Goal: Book appointment/travel/reservation

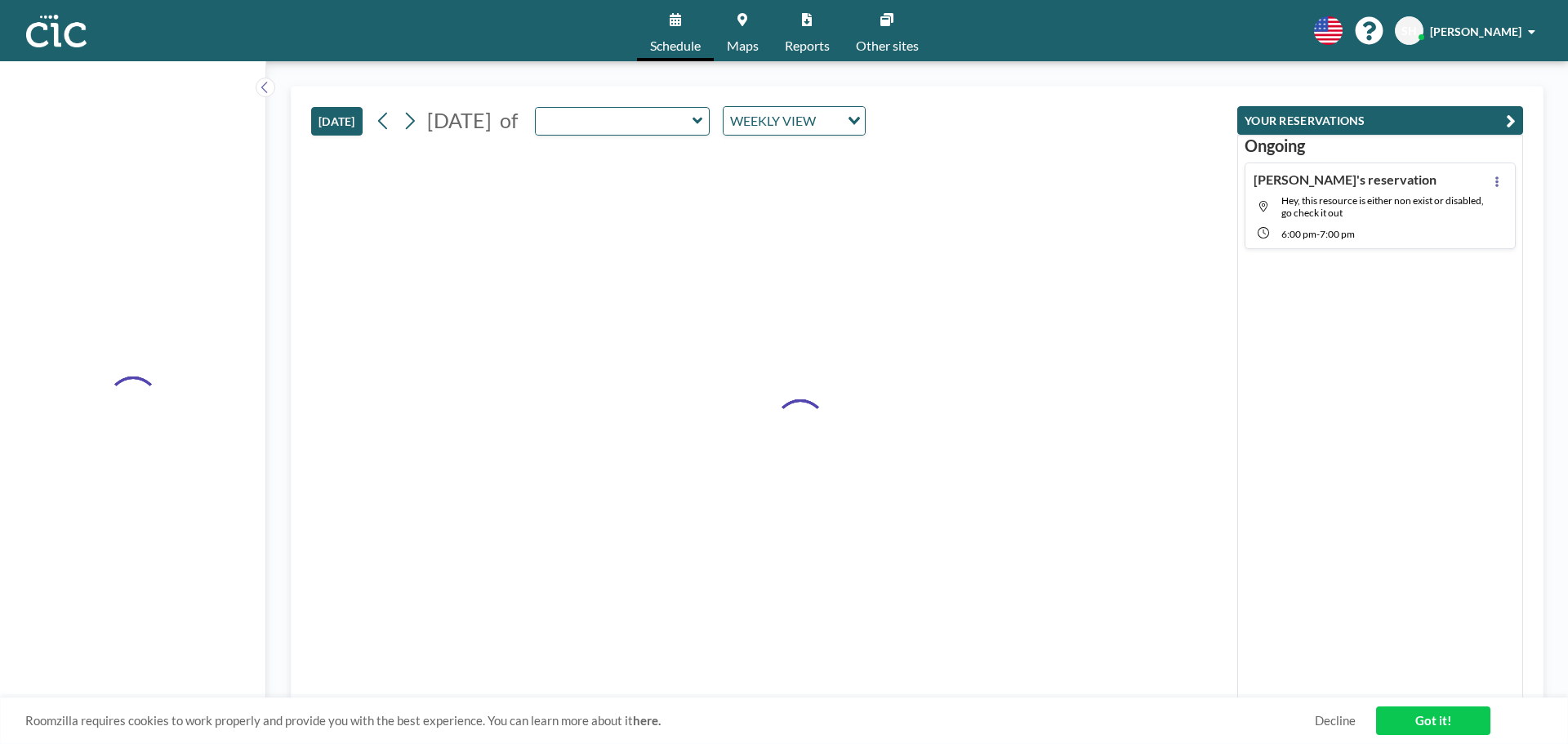
type input "Oboro"
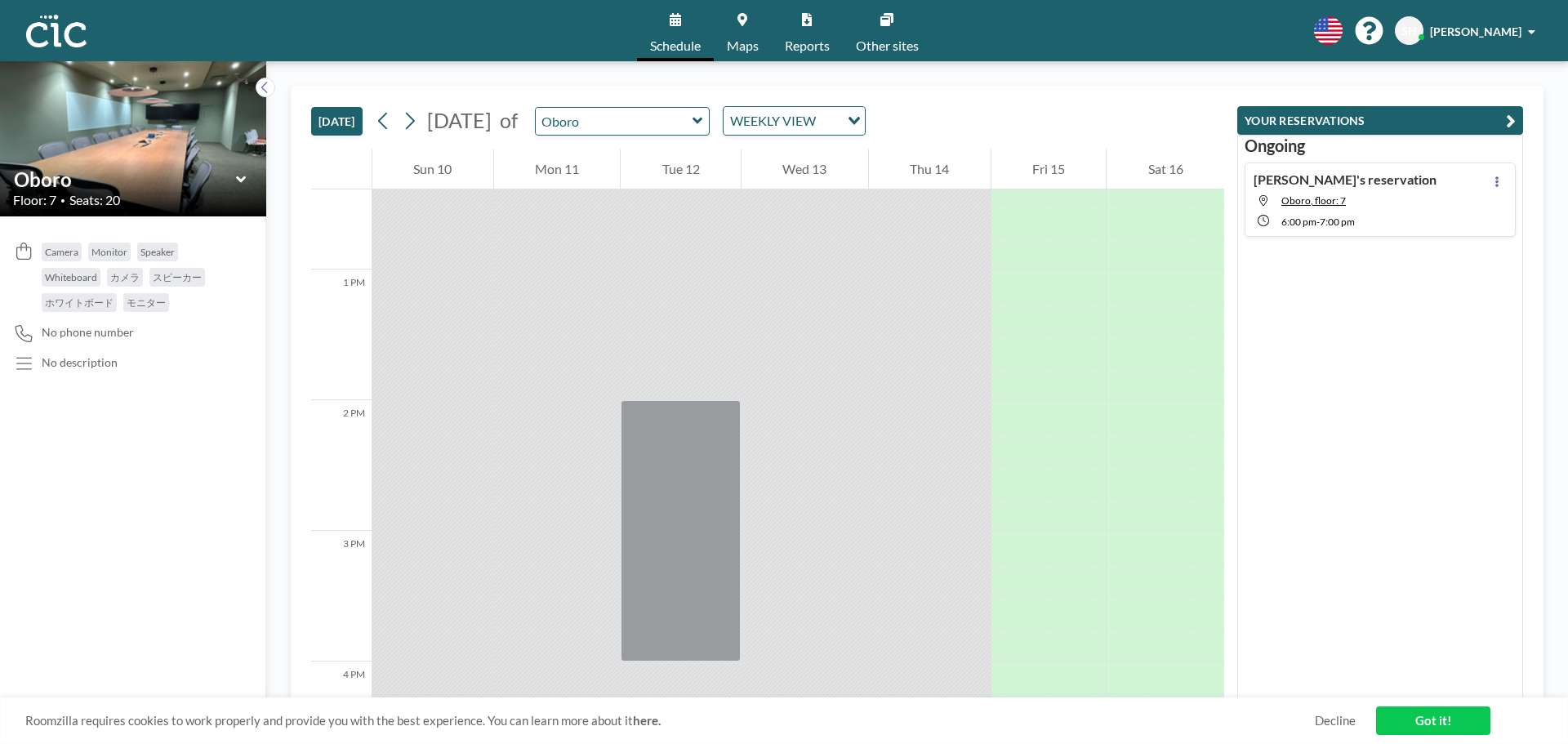
scroll to position [2319, 0]
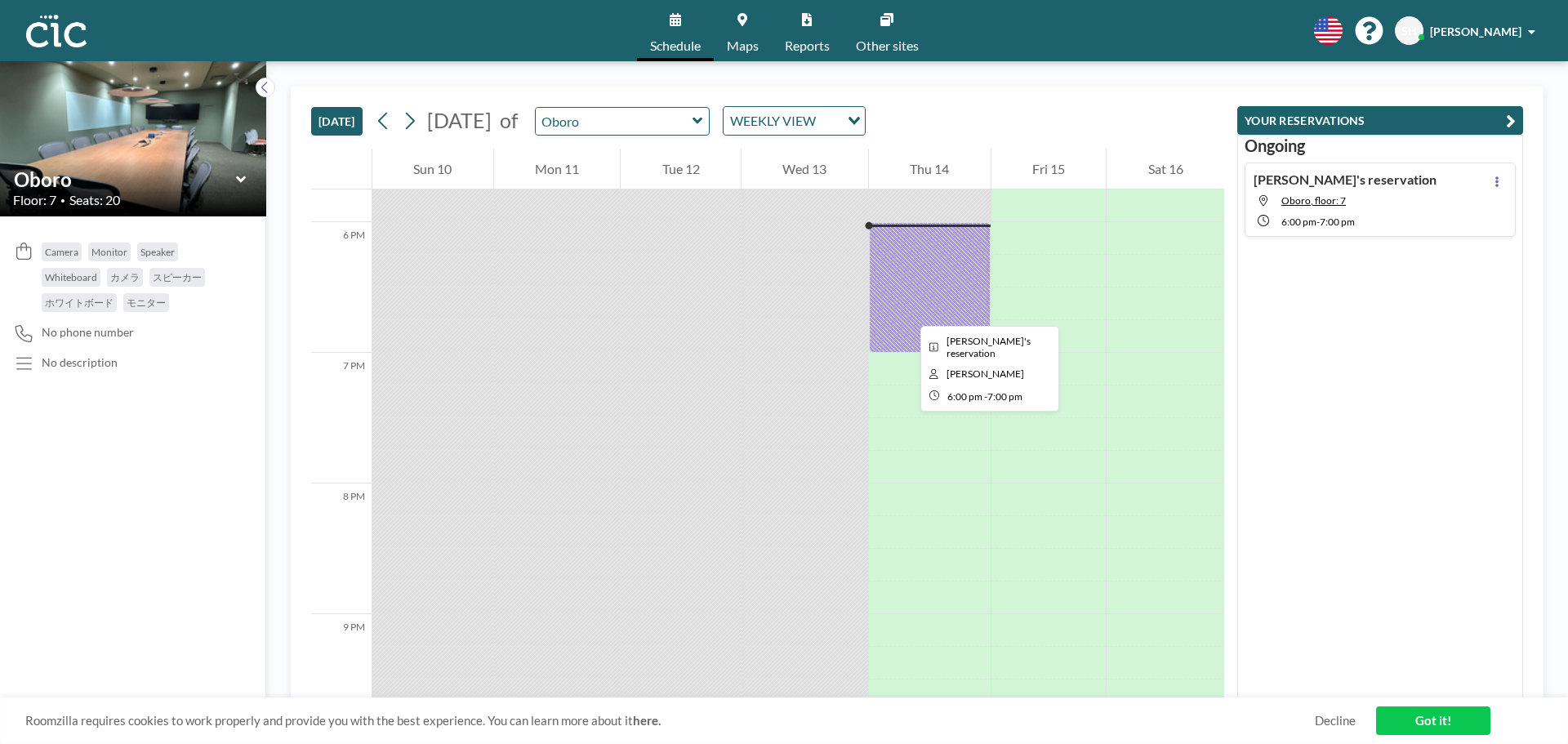
click at [907, 311] on div at bounding box center [930, 288] width 122 height 130
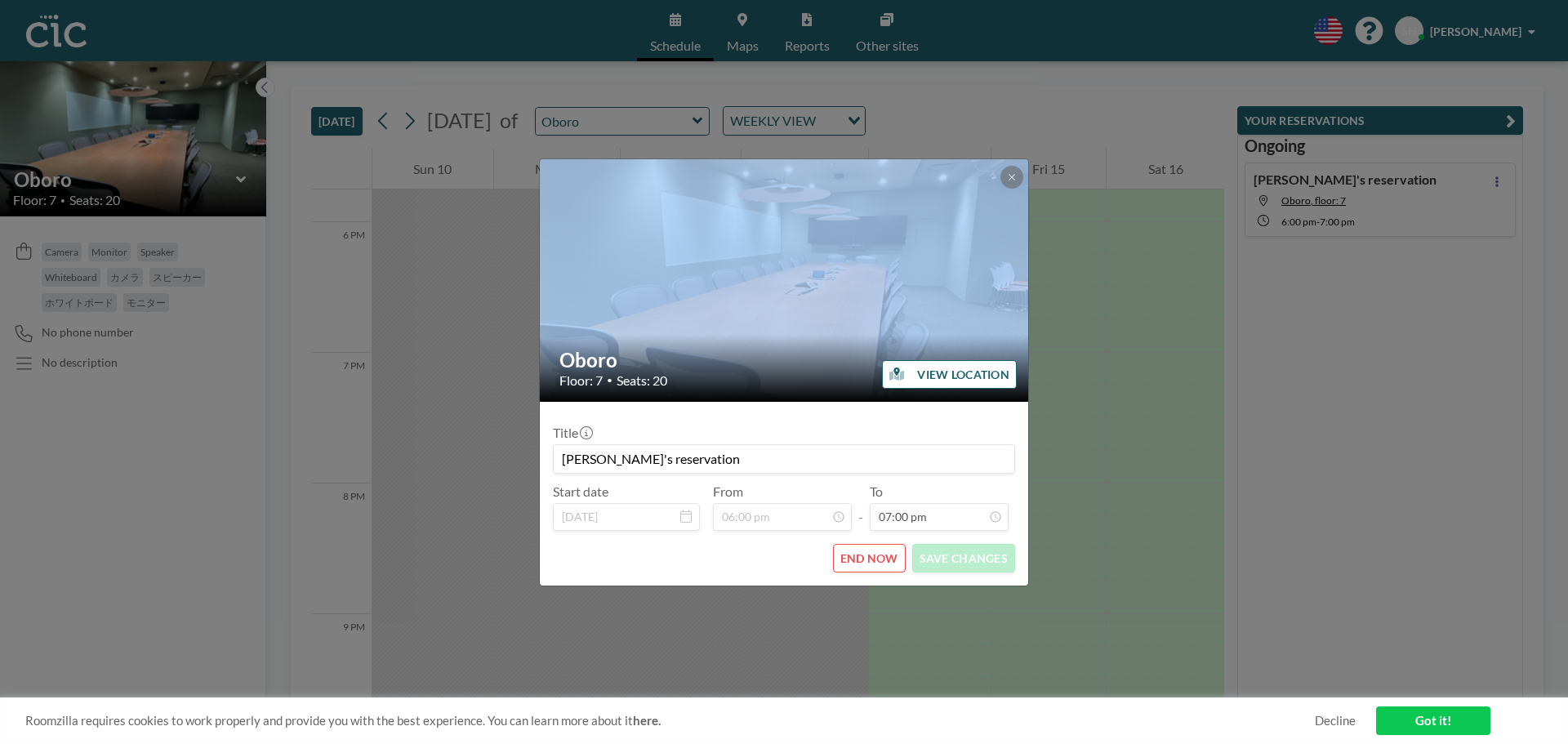
click at [907, 311] on div at bounding box center [785, 280] width 490 height 242
click at [880, 559] on button "END NOW" at bounding box center [869, 558] width 73 height 28
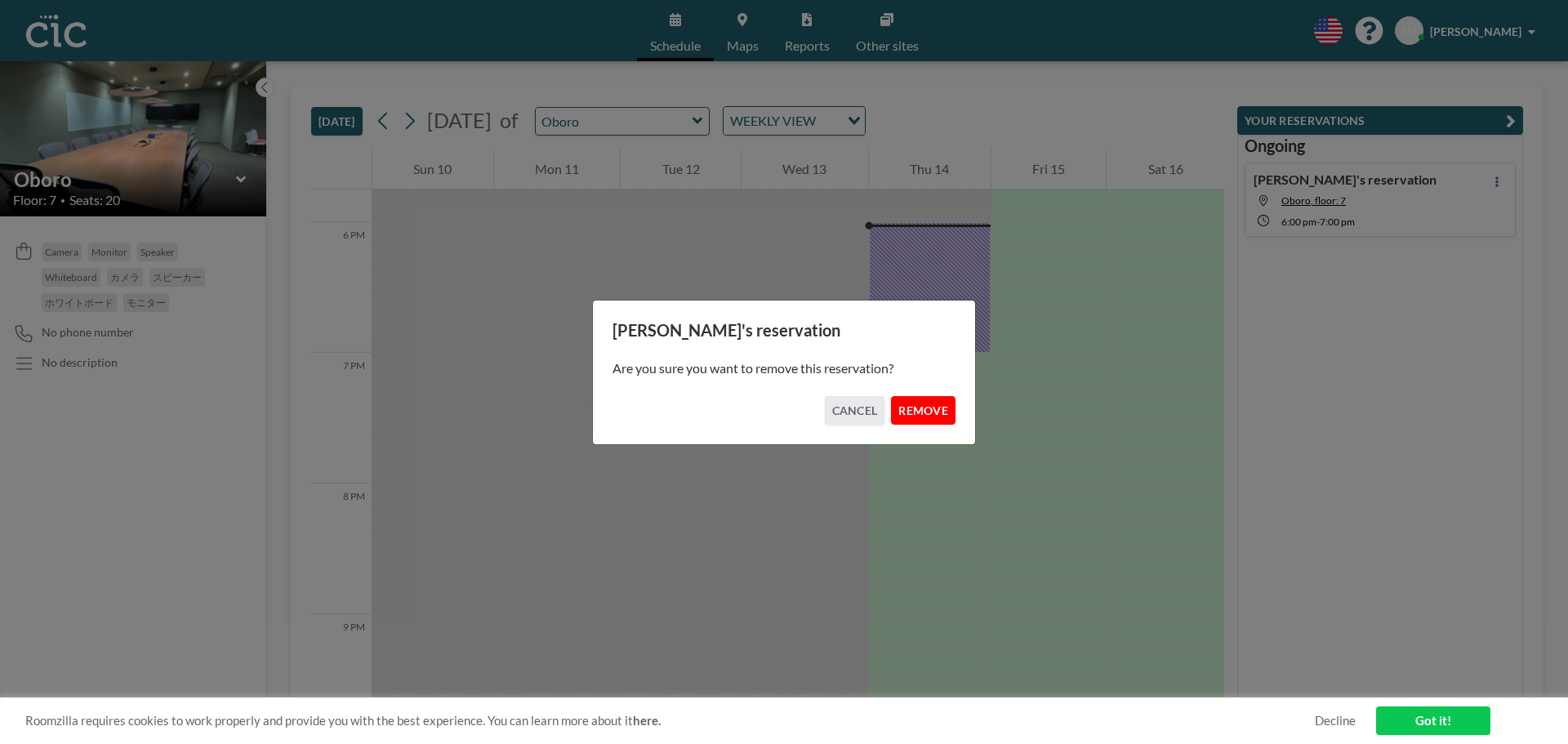
click at [937, 419] on button "REMOVE" at bounding box center [923, 410] width 64 height 28
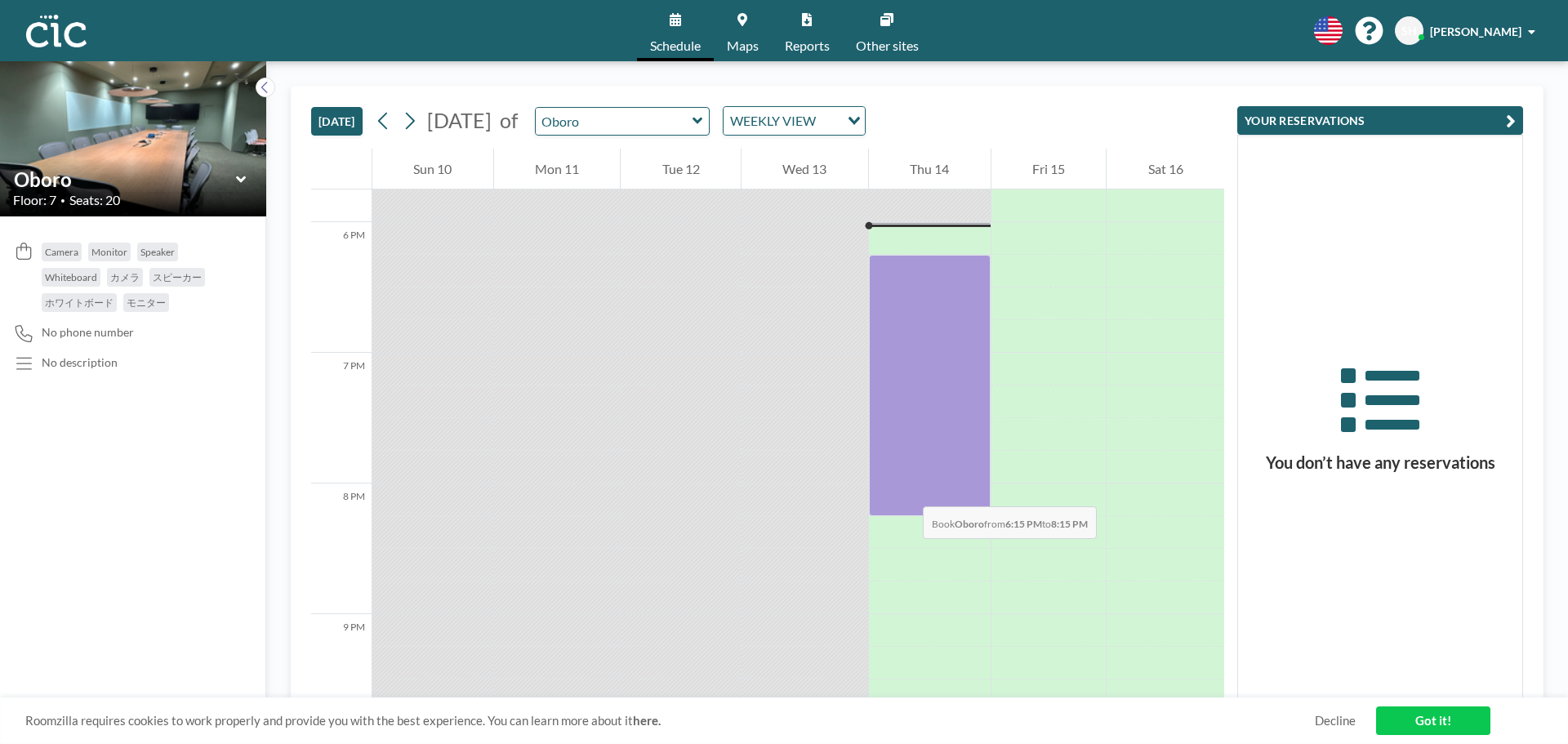
drag, startPoint x: 912, startPoint y: 262, endPoint x: 907, endPoint y: 490, distance: 228.1
click at [907, 490] on div at bounding box center [930, 385] width 122 height 262
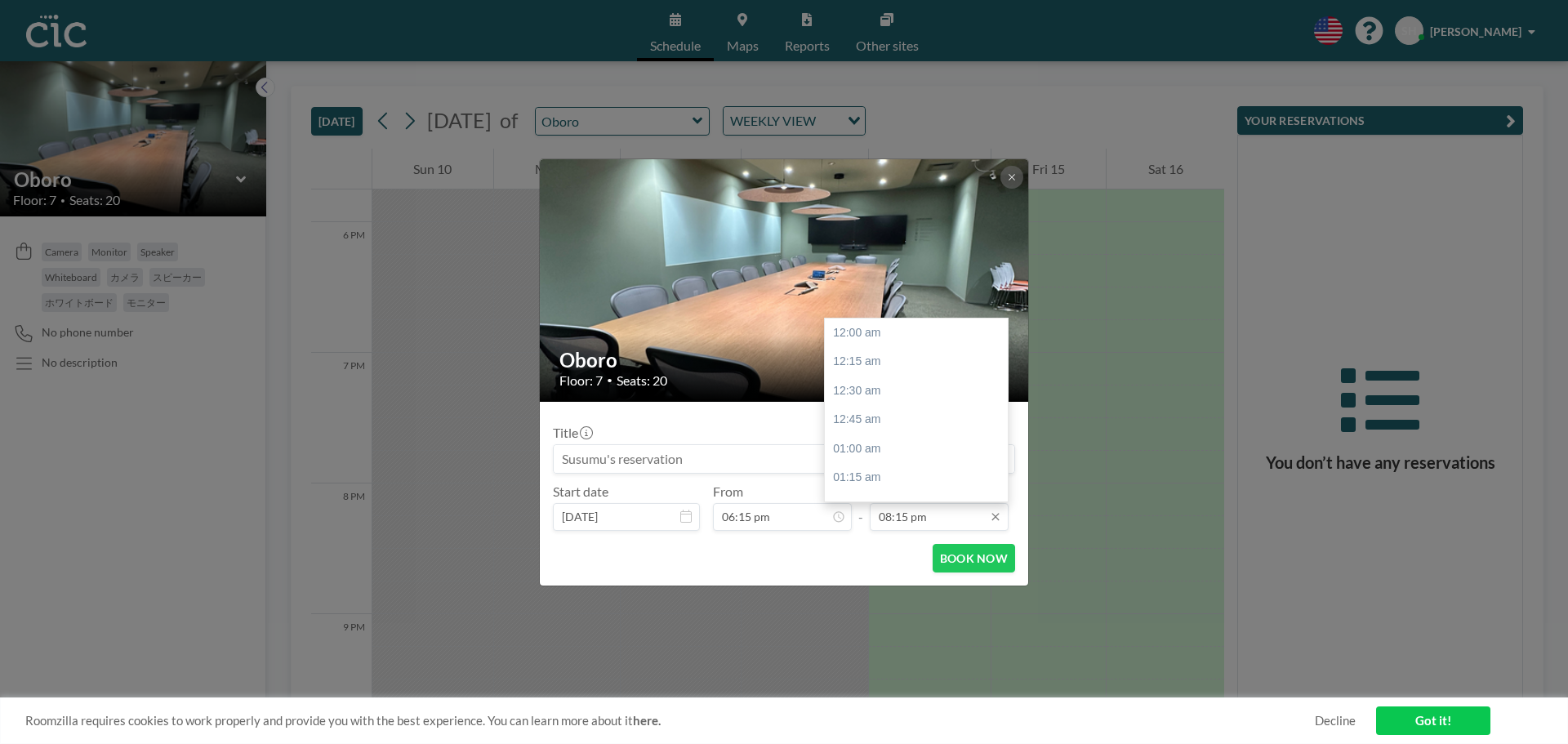
scroll to position [2354, 0]
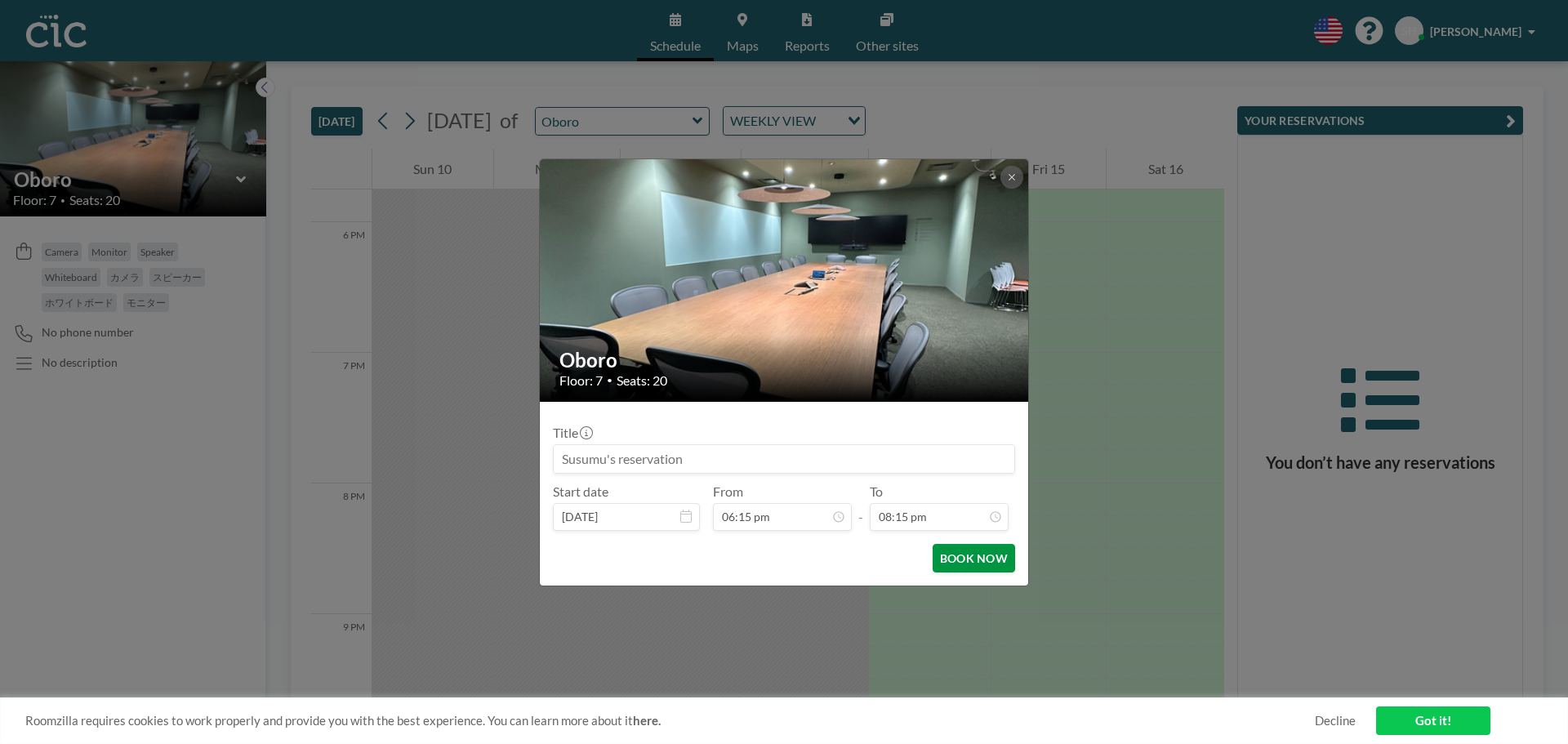
click at [948, 554] on button "BOOK NOW" at bounding box center [973, 558] width 83 height 28
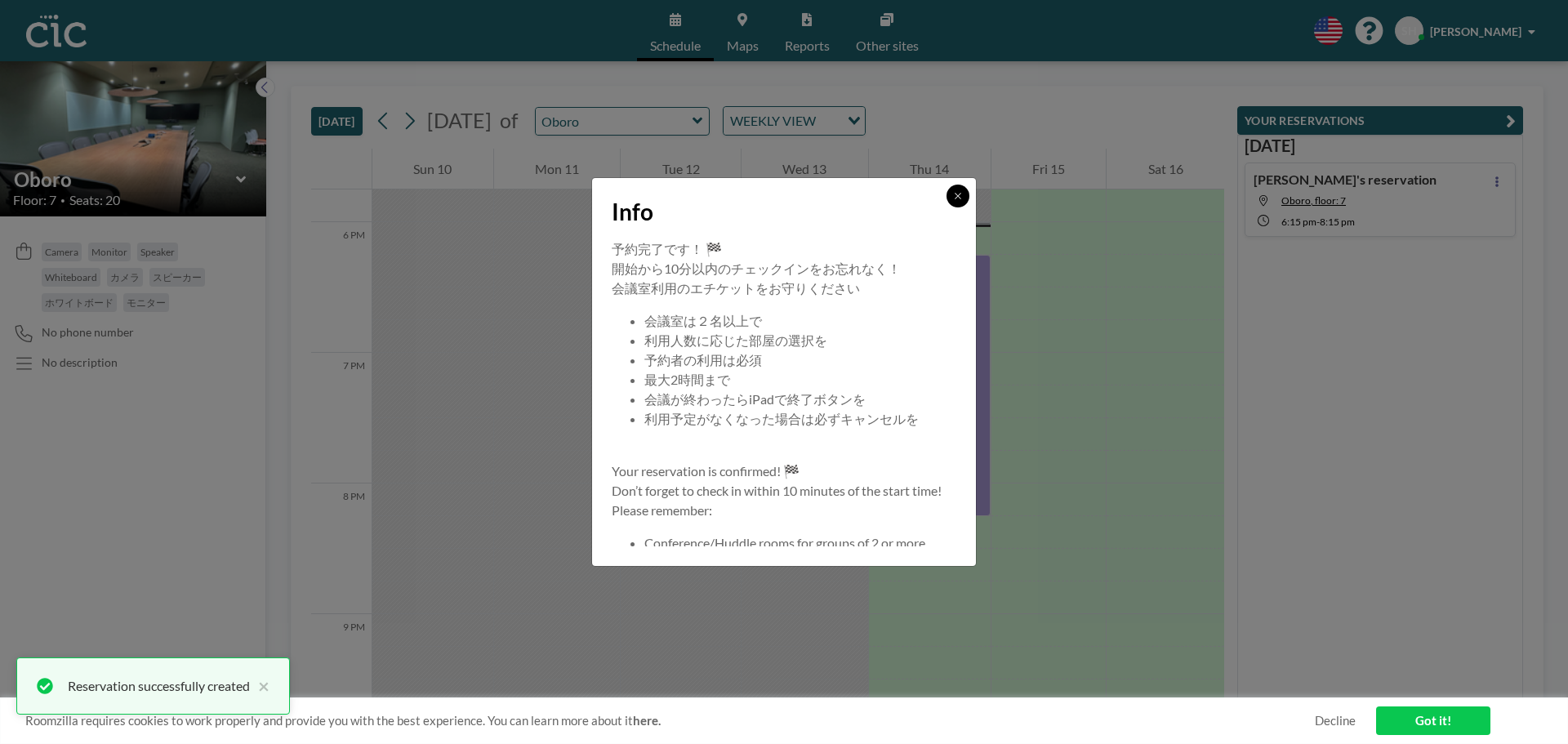
click at [962, 195] on icon at bounding box center [958, 196] width 10 height 10
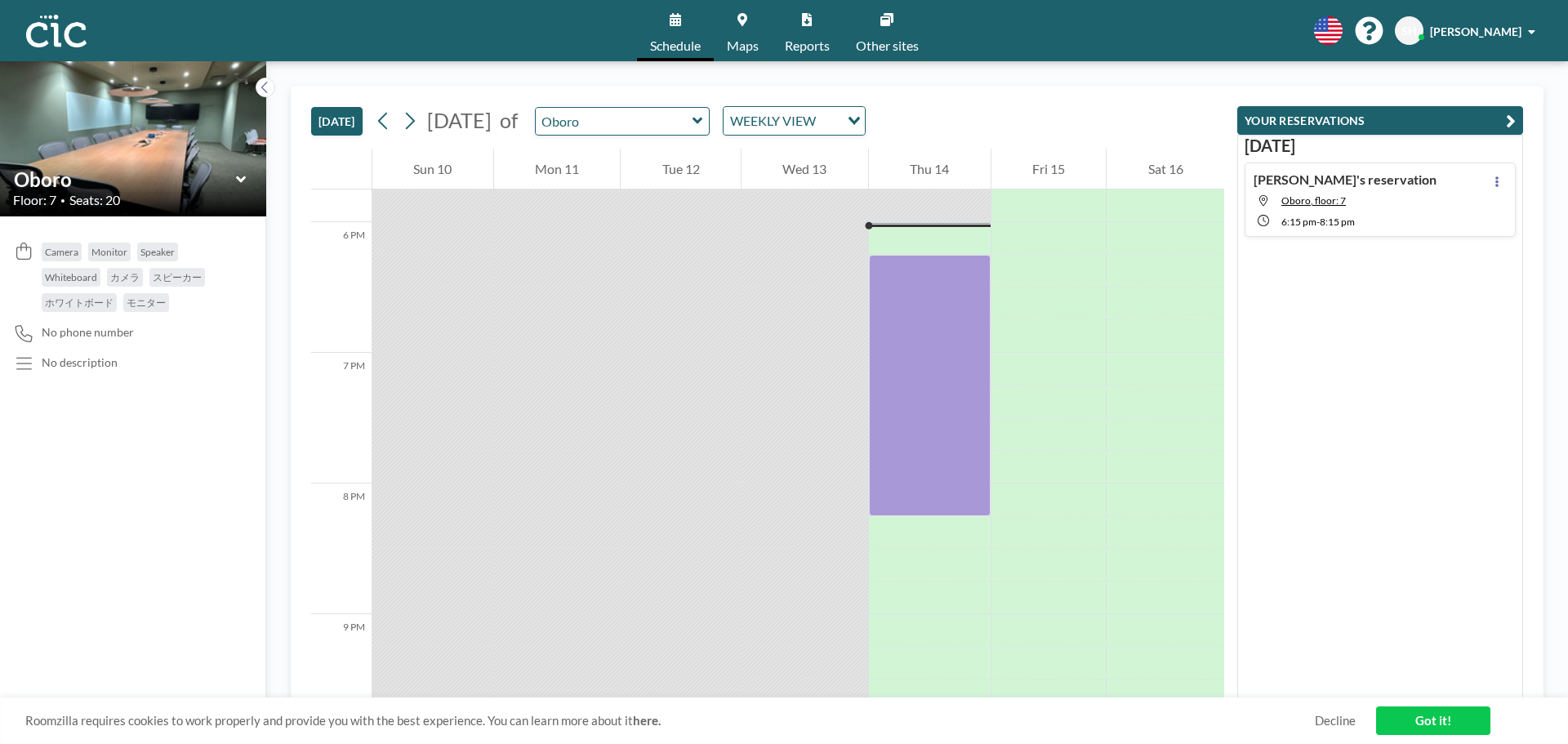
click at [1010, 104] on div "[DATE] [DATE] of Oboro WEEKLY VIEW Loading..." at bounding box center [768, 118] width 913 height 62
